Goal: Task Accomplishment & Management: Complete application form

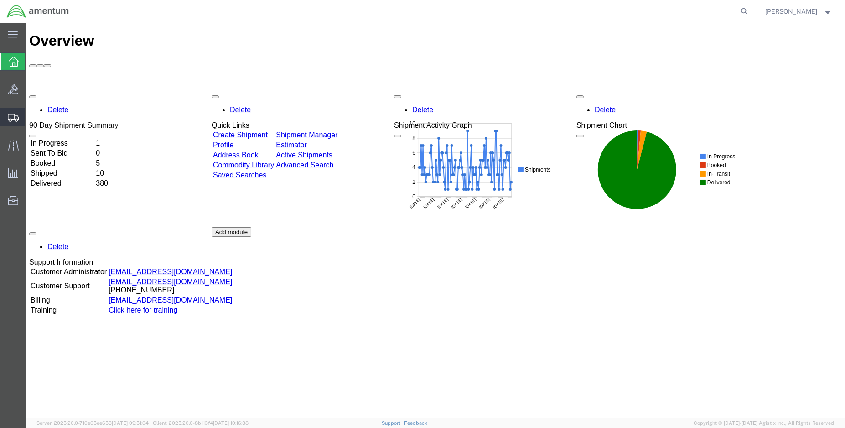
click at [0, 0] on span "Create Shipment" at bounding box center [0, 0] width 0 height 0
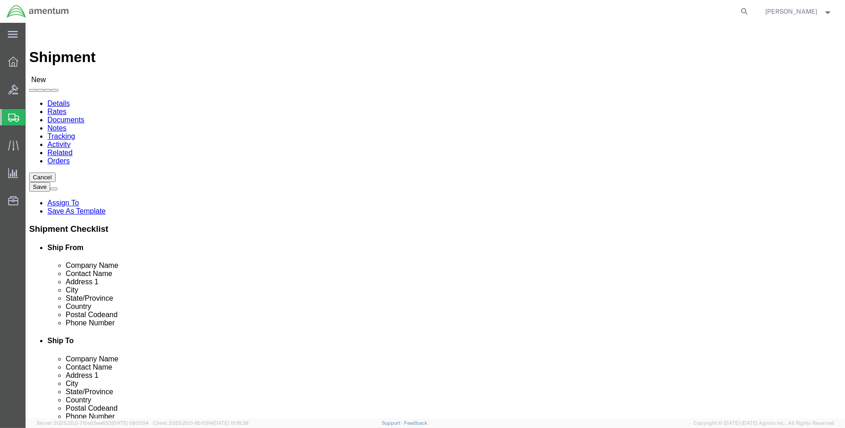
drag, startPoint x: 182, startPoint y: 135, endPoint x: 183, endPoint y: 140, distance: 5.1
select select "52728"
select select "MD"
select select "MYPROFILE"
select select "LA"
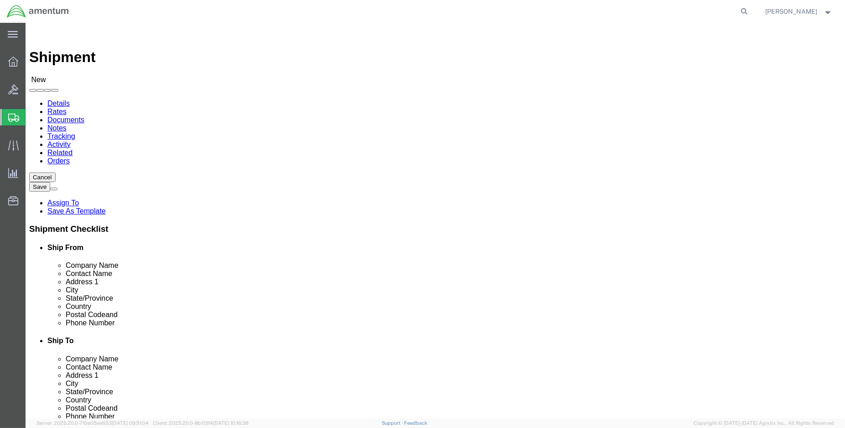
type input "eja"
select select "49930"
select select "FL"
click input "text"
type input "n"
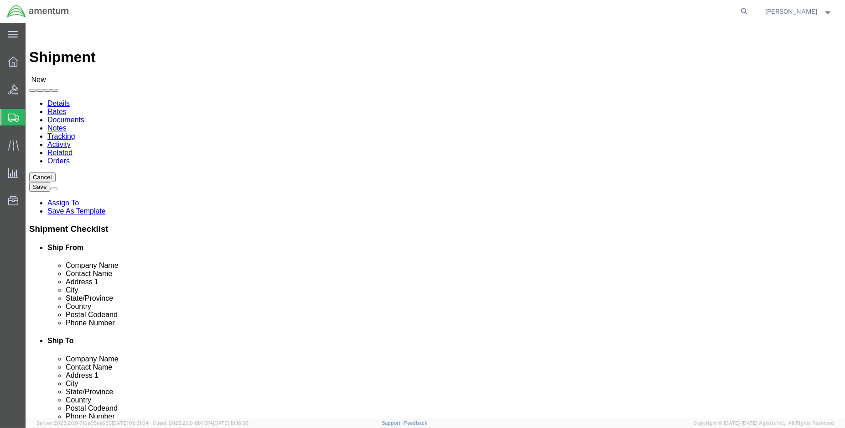
type input "[PERSON_NAME]"
click input "text"
click input "[PERSON_NAME][EMAIL_ADDRESS][PERSON_NAME][DOMAIN_NAME]"
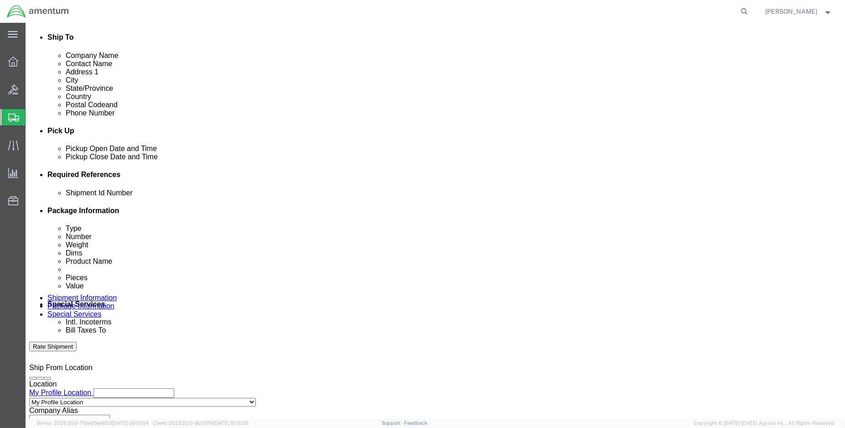
scroll to position [304, 0]
type input "[PERSON_NAME][EMAIL_ADDRESS][PERSON_NAME][DOMAIN_NAME]"
click div "[DATE] 11:00 AM"
type input "1:00 PM"
click button "Apply"
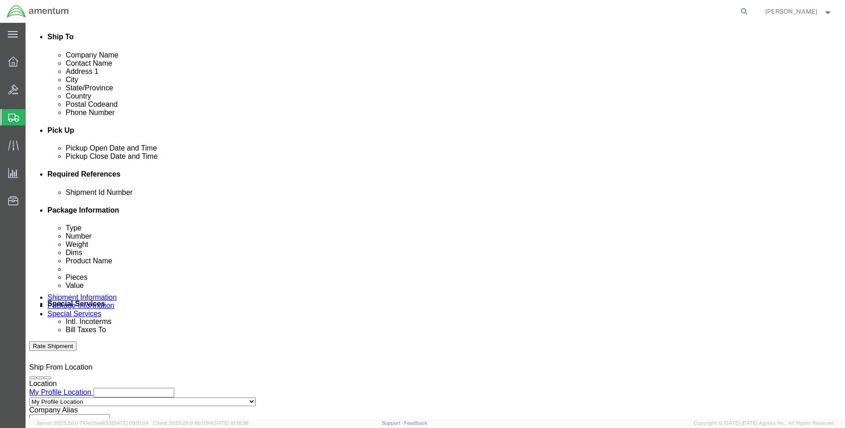
click div "[DATE] 2:00 PM"
type input "3:00 PM"
click button "Apply"
click button "Add reference"
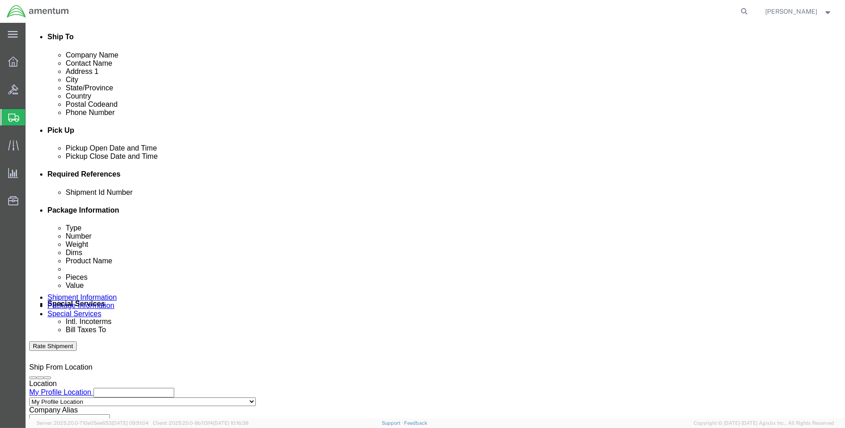
click button "Add reference"
click input "text"
type input "ENO shipment: GA-001-SP"
select select "DEPT"
type input "CBP"
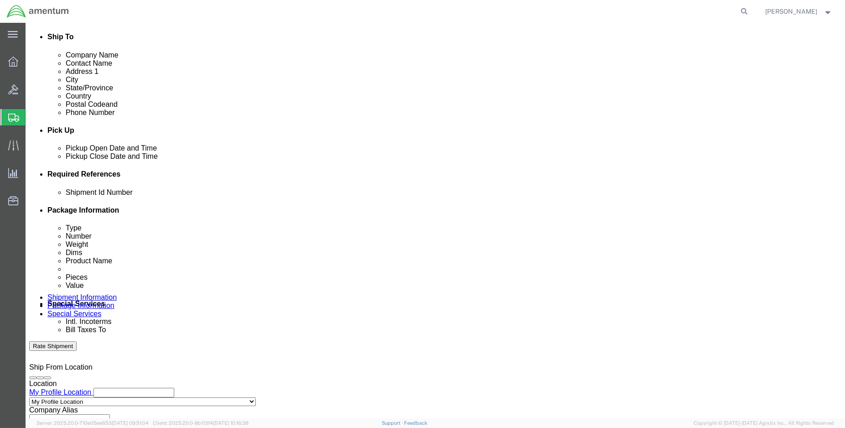
select select "CUSTREF"
type input "EJA usage: Oil sample kits"
select select "PROJNUM"
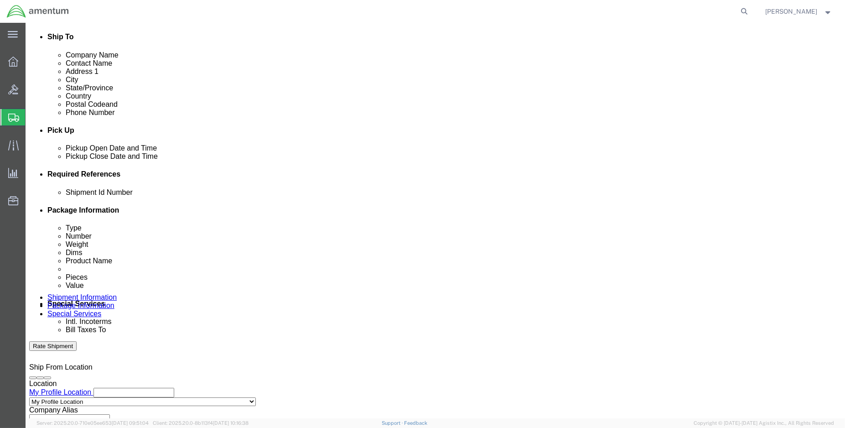
paste input "6118.04.03.2219.000.ENO.0000"
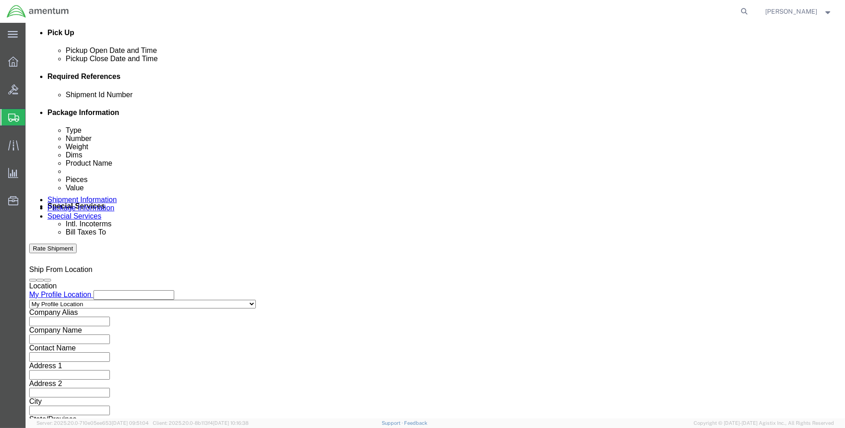
scroll to position [404, 0]
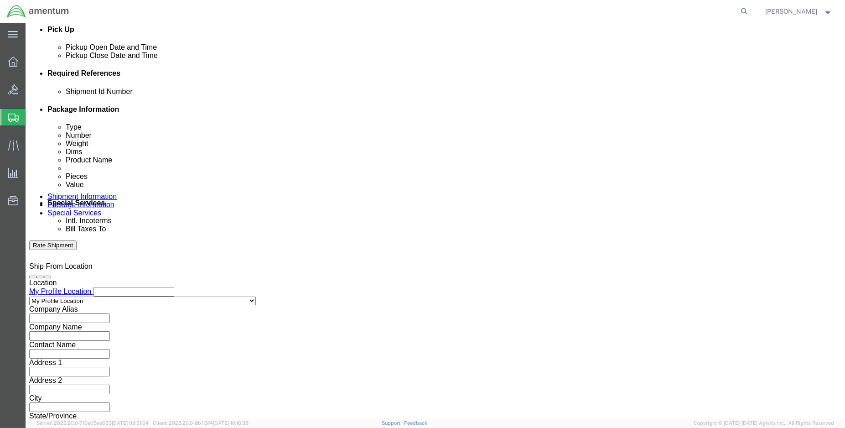
type input "6118.04.03.2219.000.ENO.0000"
click button "Continue"
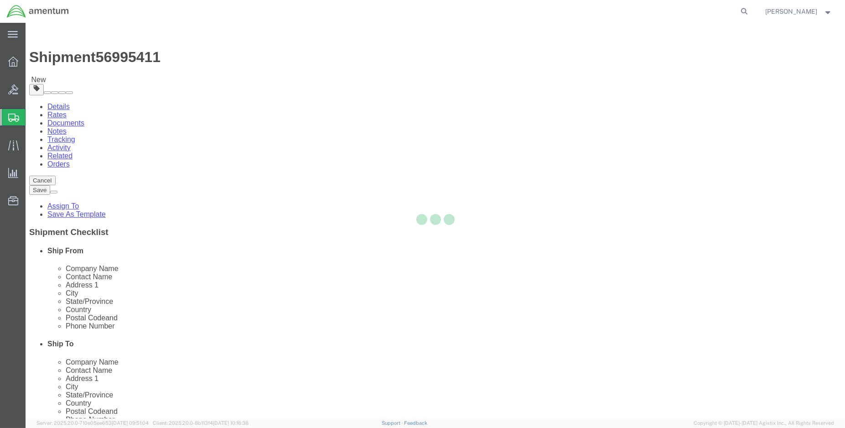
select select "CBOX"
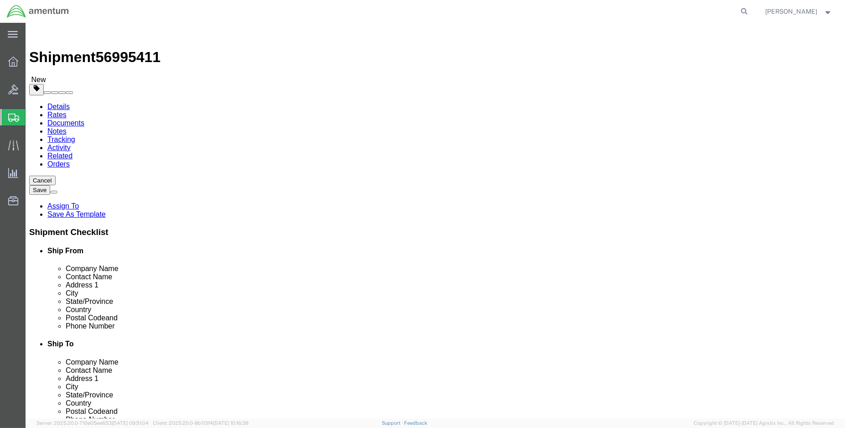
click input "text"
type input "10"
type input "4.00"
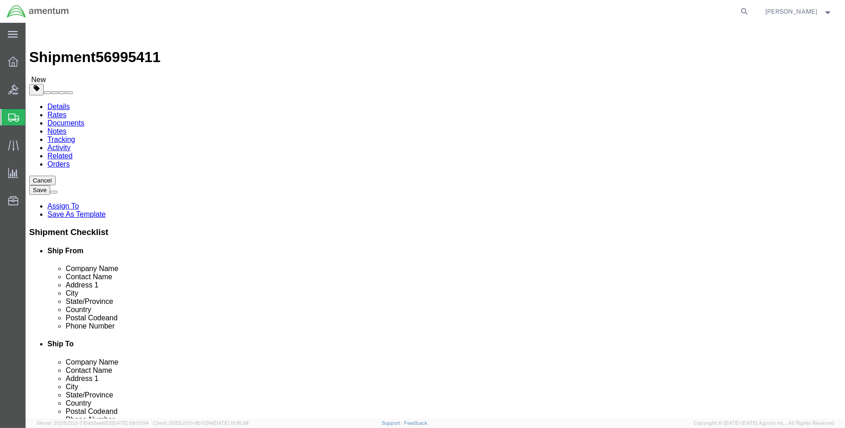
click link "Add Content"
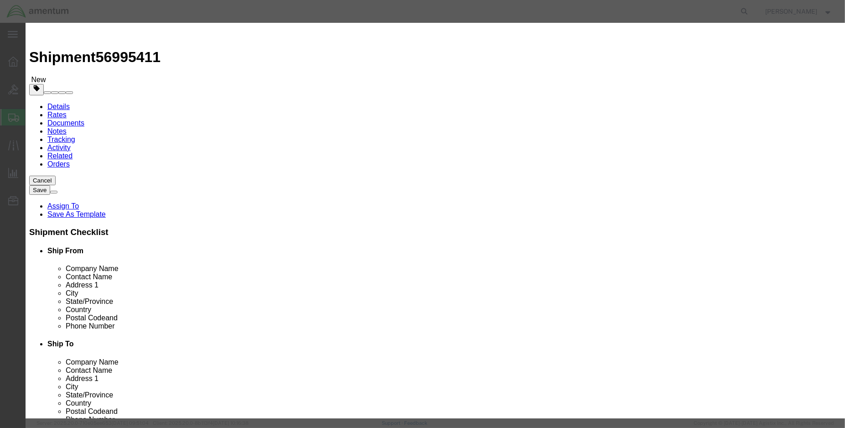
click input "text"
type input "ga-001"
click td "Name: OIL SAMPLE KIT"
select select "USD"
type input "OIL SAMPLE KIT"
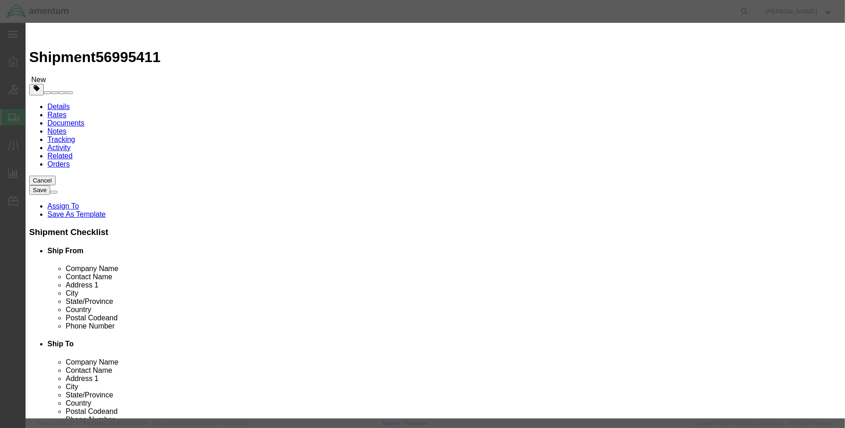
type input "GA-001-NO"
type input "OIL SAMPLE KIT"
click input "text"
type input "6.00"
click div "Product Name OIL SAMPLE KIT ga-001 Pieces 6.00 Select Bag Barrels 100Board Feet…"
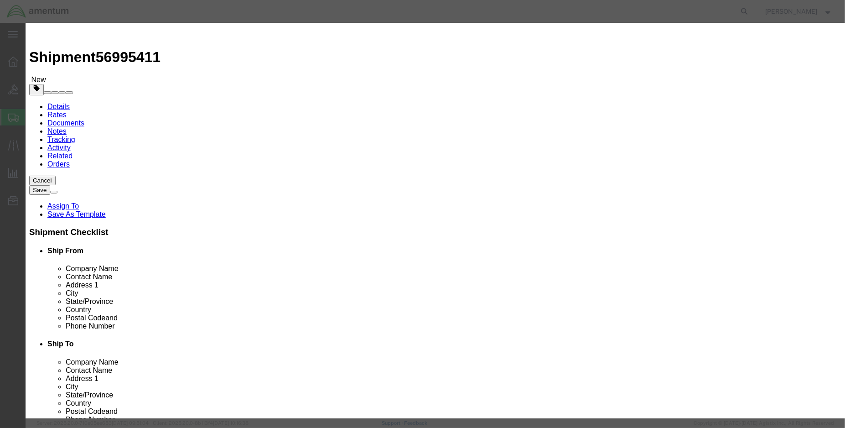
click div "Product Name OIL SAMPLE KIT ga-001 Pieces 6.00 Select Bag Barrels 100Board Feet…"
click input "text"
type input "500.00"
click button "Save & Close"
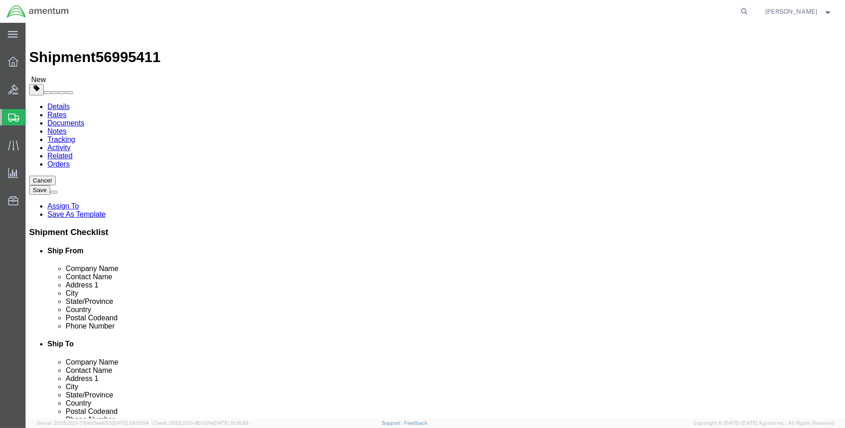
click input "10"
type input "1"
type input "9"
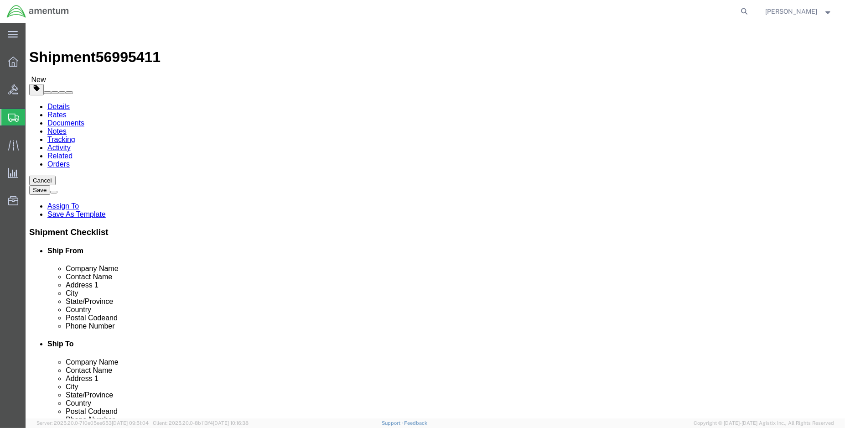
type input "2.00"
click dd "500.00 USD"
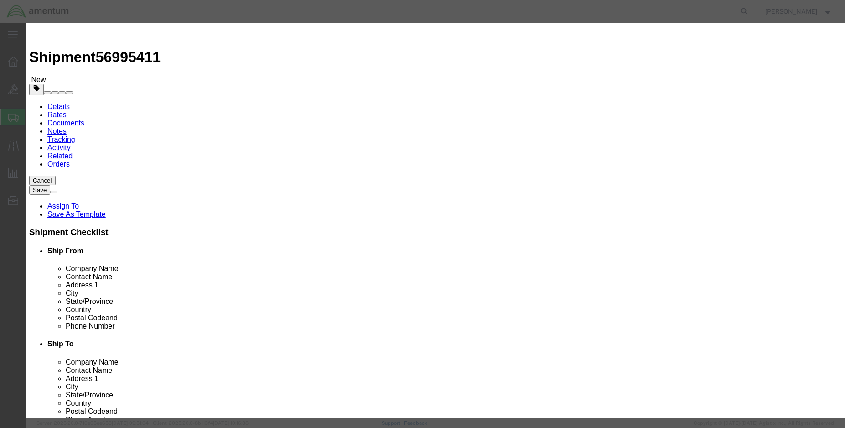
click input "OIL SAMPLE KIT"
type input "OIL SAMPLE KIT (PN: GA-001-SP)"
click button "Save & Close"
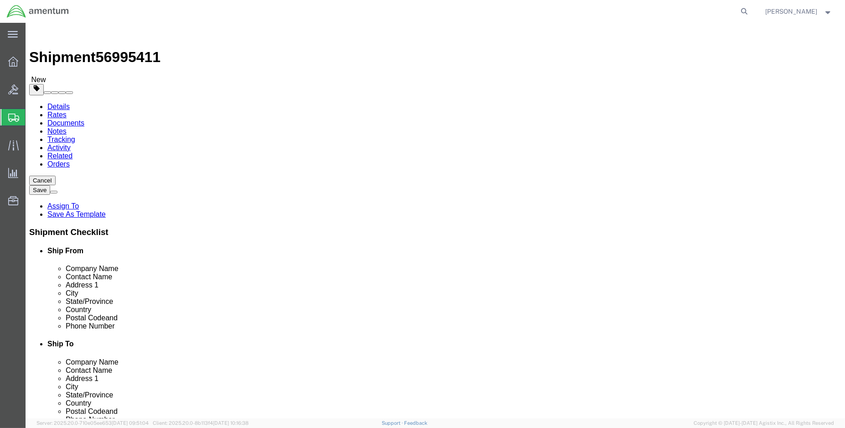
click button "Rate Shipment"
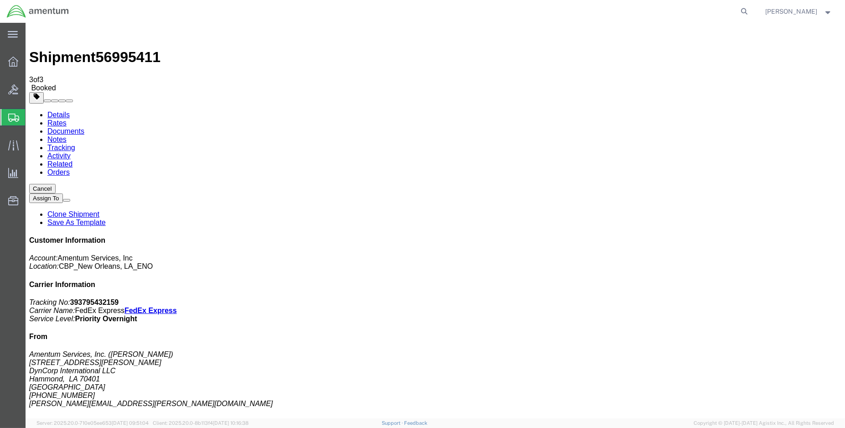
drag, startPoint x: 102, startPoint y: 159, endPoint x: 354, endPoint y: 242, distance: 265.6
click at [14, 15] on img at bounding box center [37, 12] width 63 height 14
